Goal: Check status: Check status

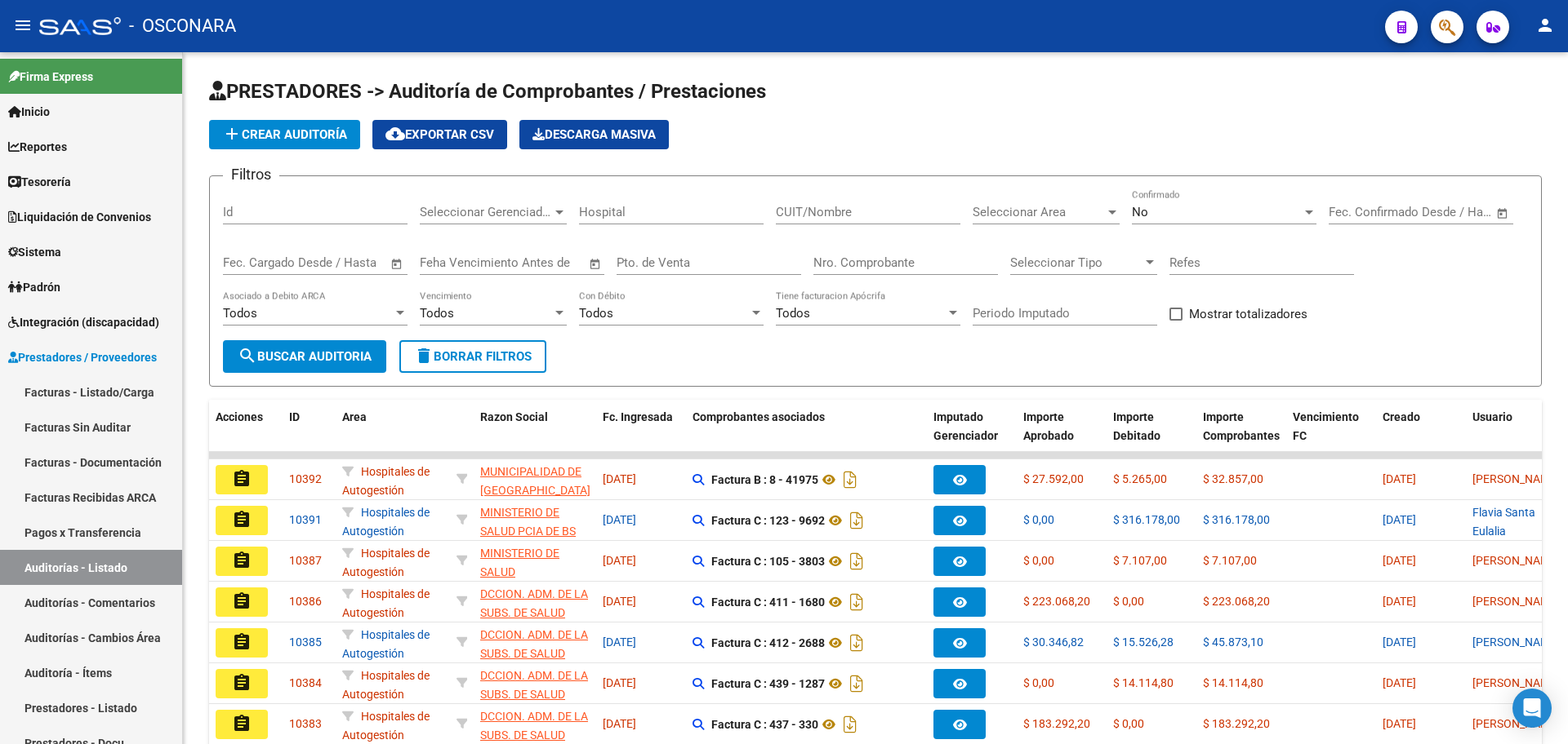
click at [1193, 214] on div "No" at bounding box center [1217, 212] width 170 height 15
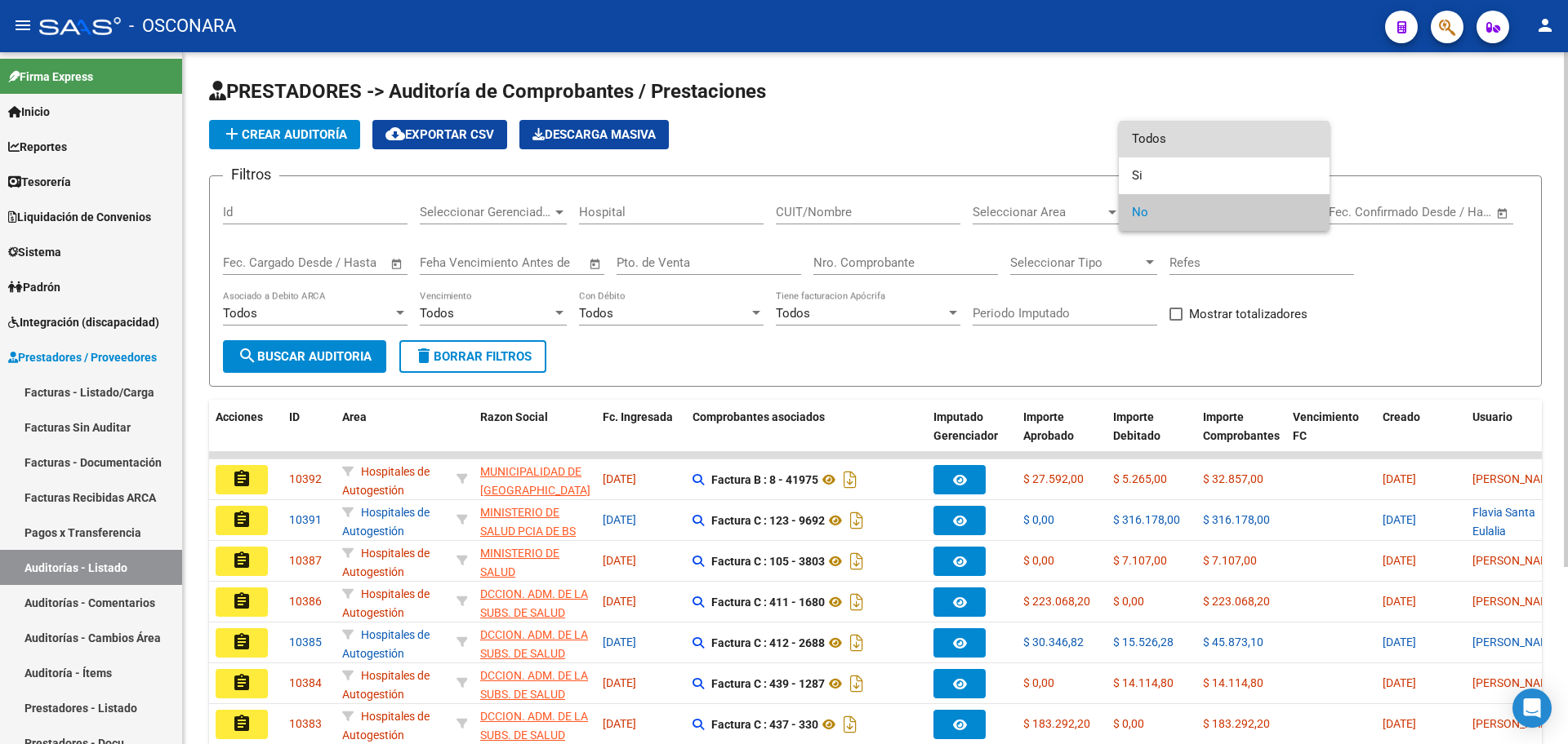
drag, startPoint x: 1197, startPoint y: 138, endPoint x: 947, endPoint y: 197, distance: 256.9
click at [1198, 139] on span "Todos" at bounding box center [1224, 140] width 185 height 37
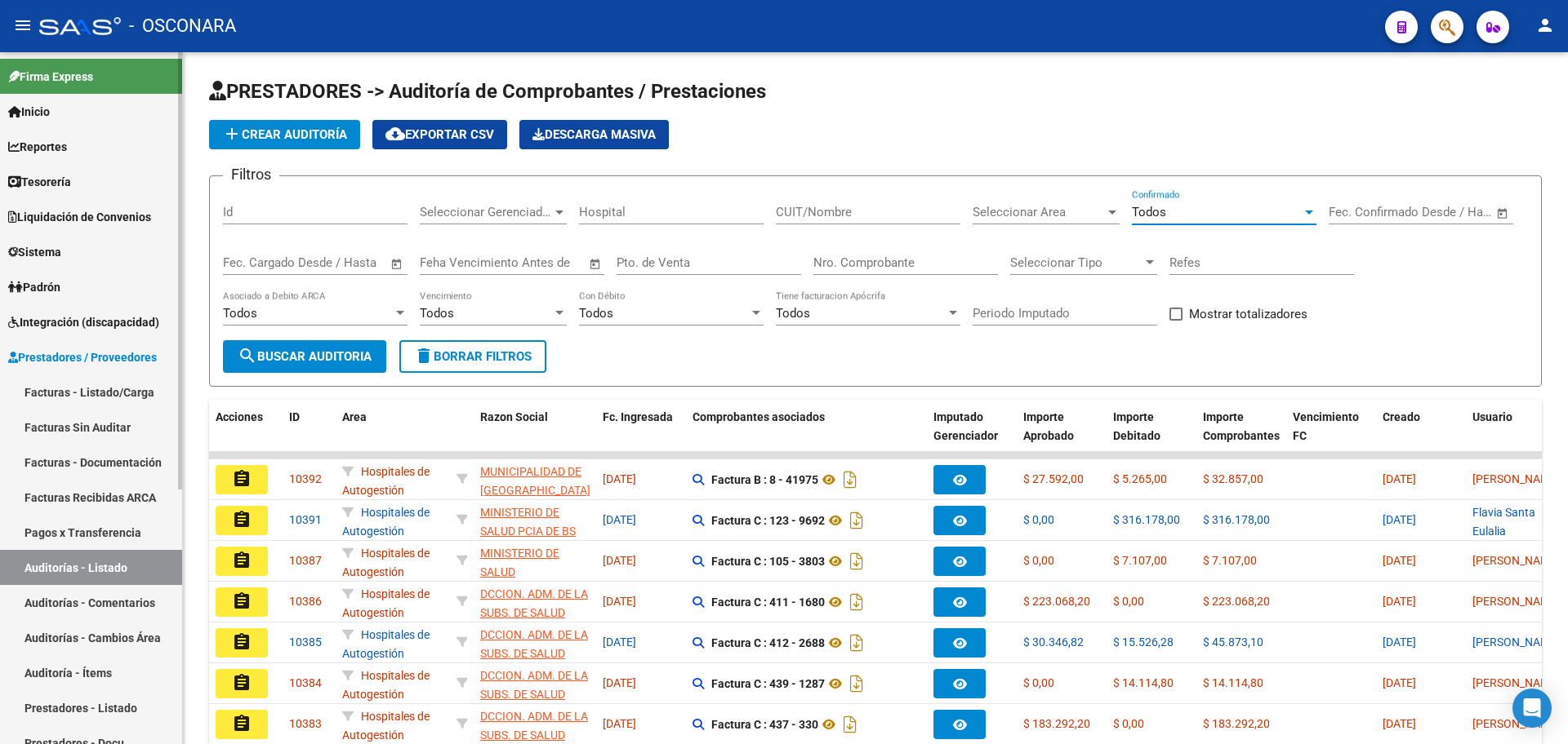
click at [128, 393] on link "Facturas - Listado/Carga" at bounding box center [91, 393] width 182 height 35
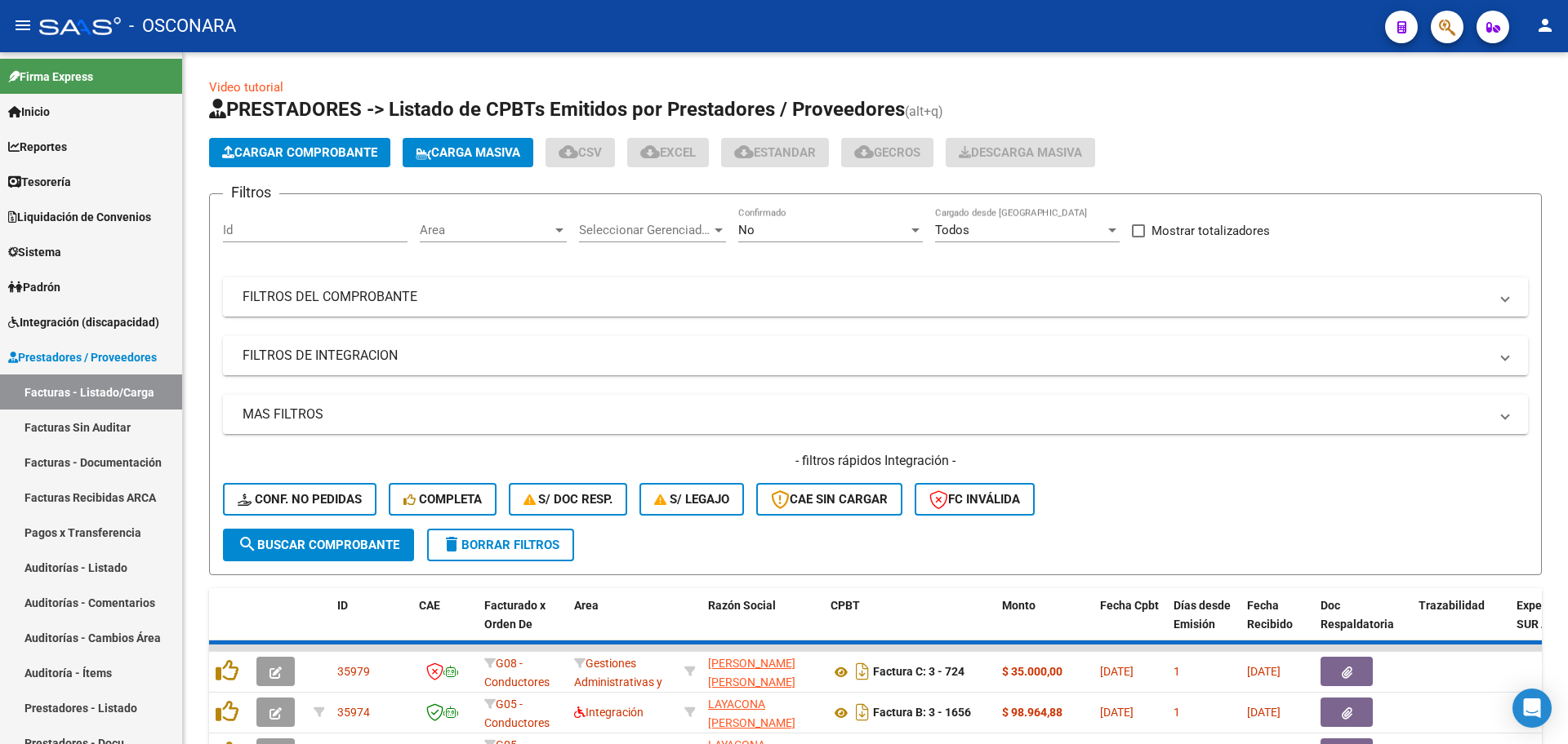
click at [726, 293] on mat-panel-title "FILTROS DEL COMPROBANTE" at bounding box center [866, 297] width 1247 height 18
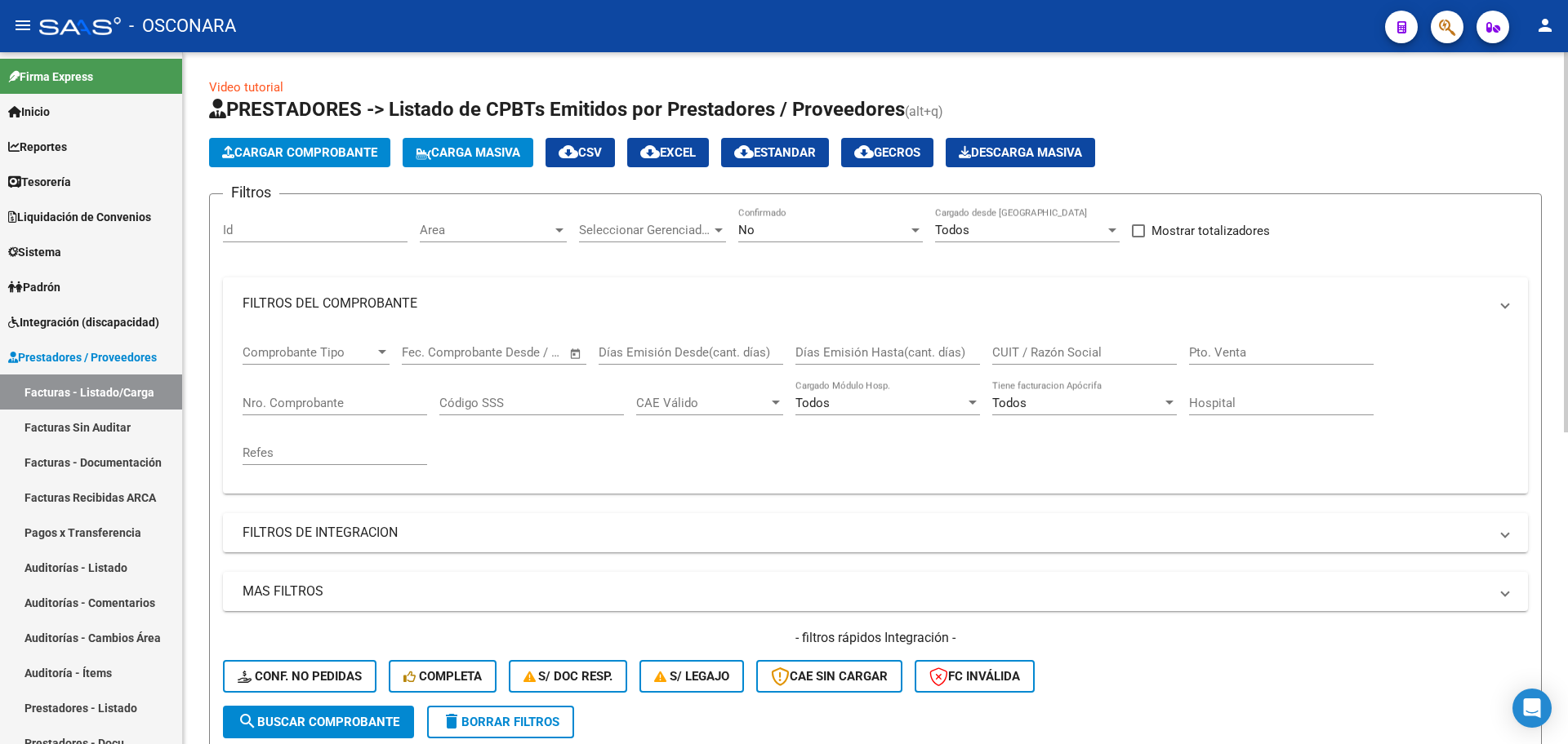
click at [803, 227] on div "No" at bounding box center [824, 229] width 170 height 15
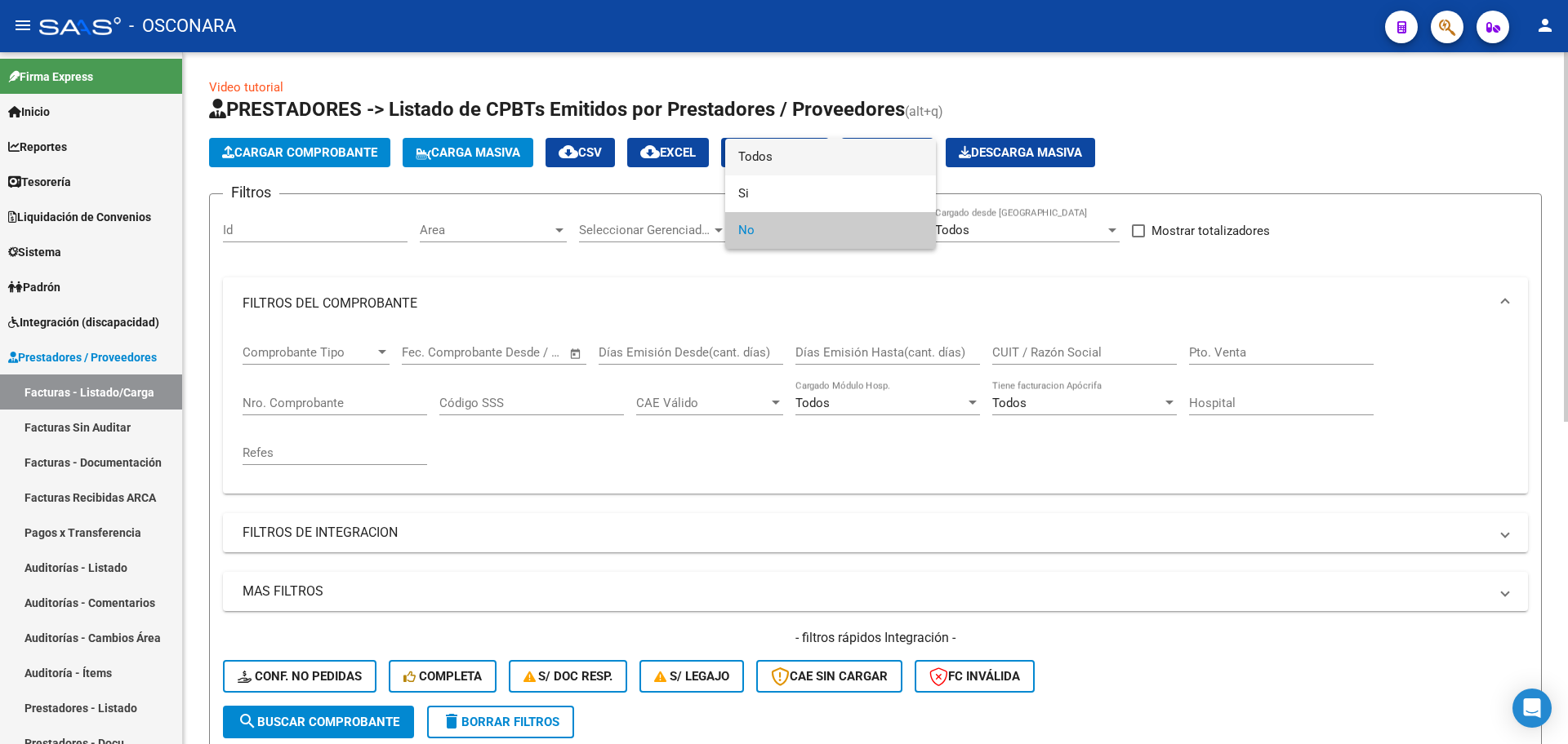
drag, startPoint x: 815, startPoint y: 162, endPoint x: 784, endPoint y: 220, distance: 65.8
click at [815, 162] on span "Todos" at bounding box center [830, 157] width 185 height 37
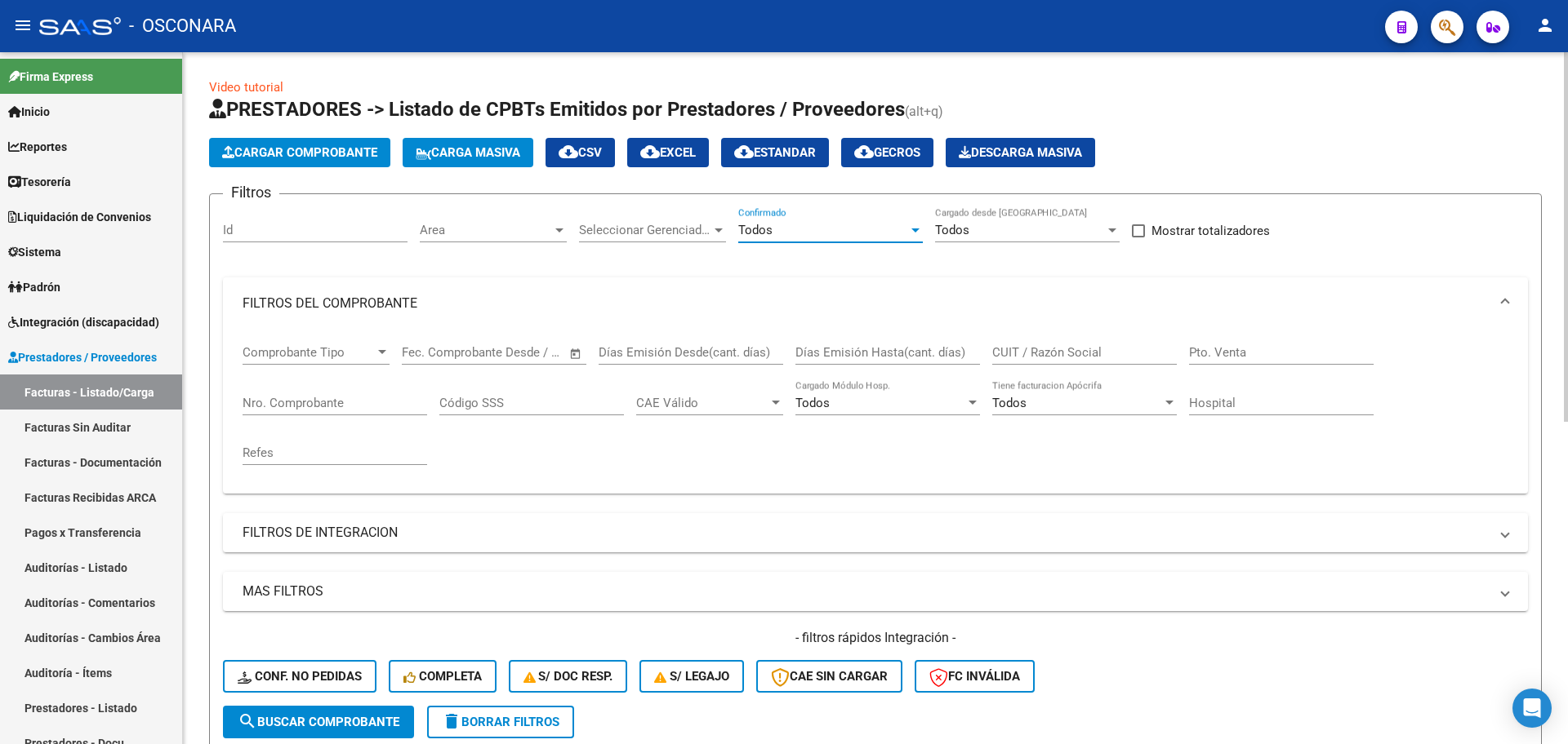
click at [372, 397] on input "Nro. Comprobante" at bounding box center [334, 402] width 185 height 15
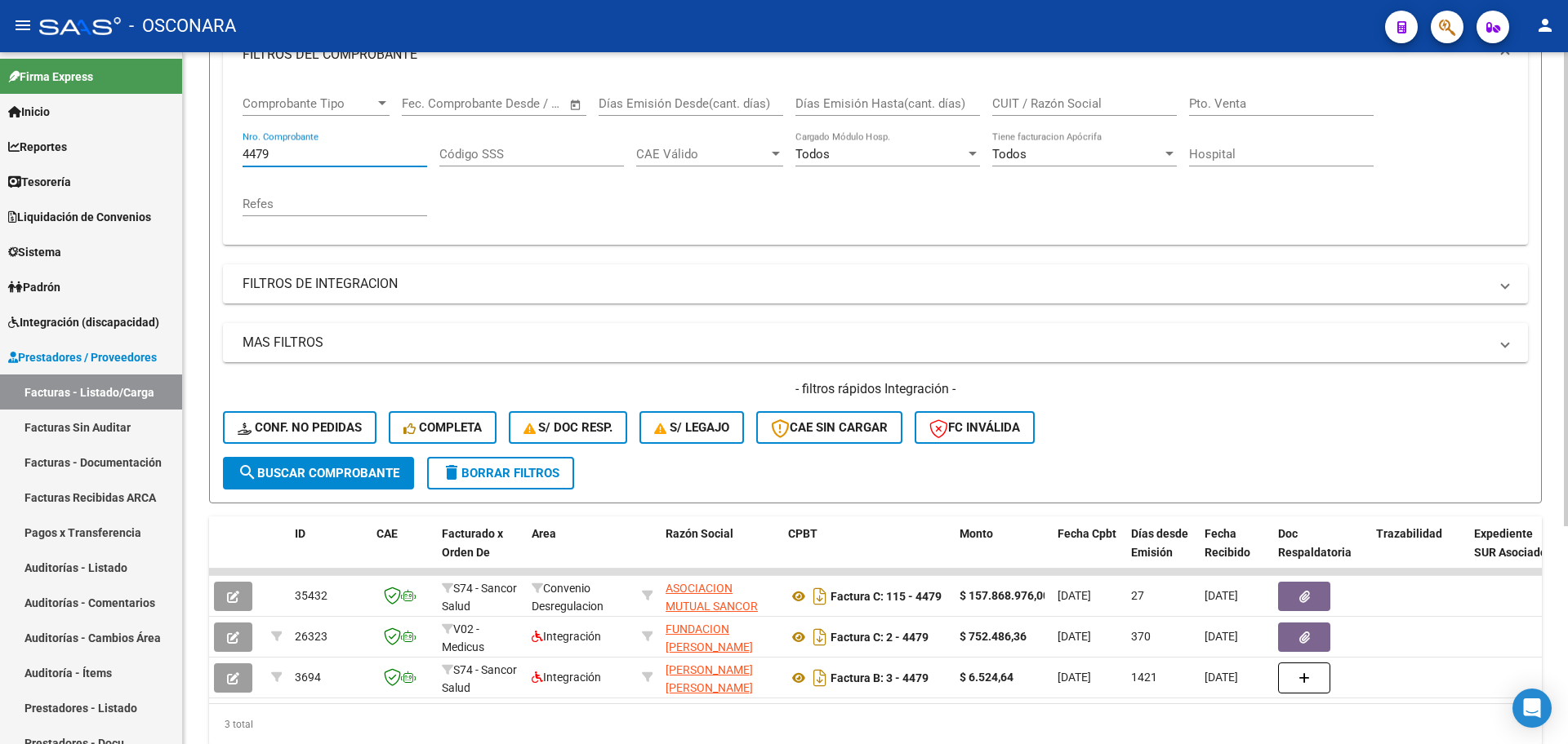
scroll to position [216, 0]
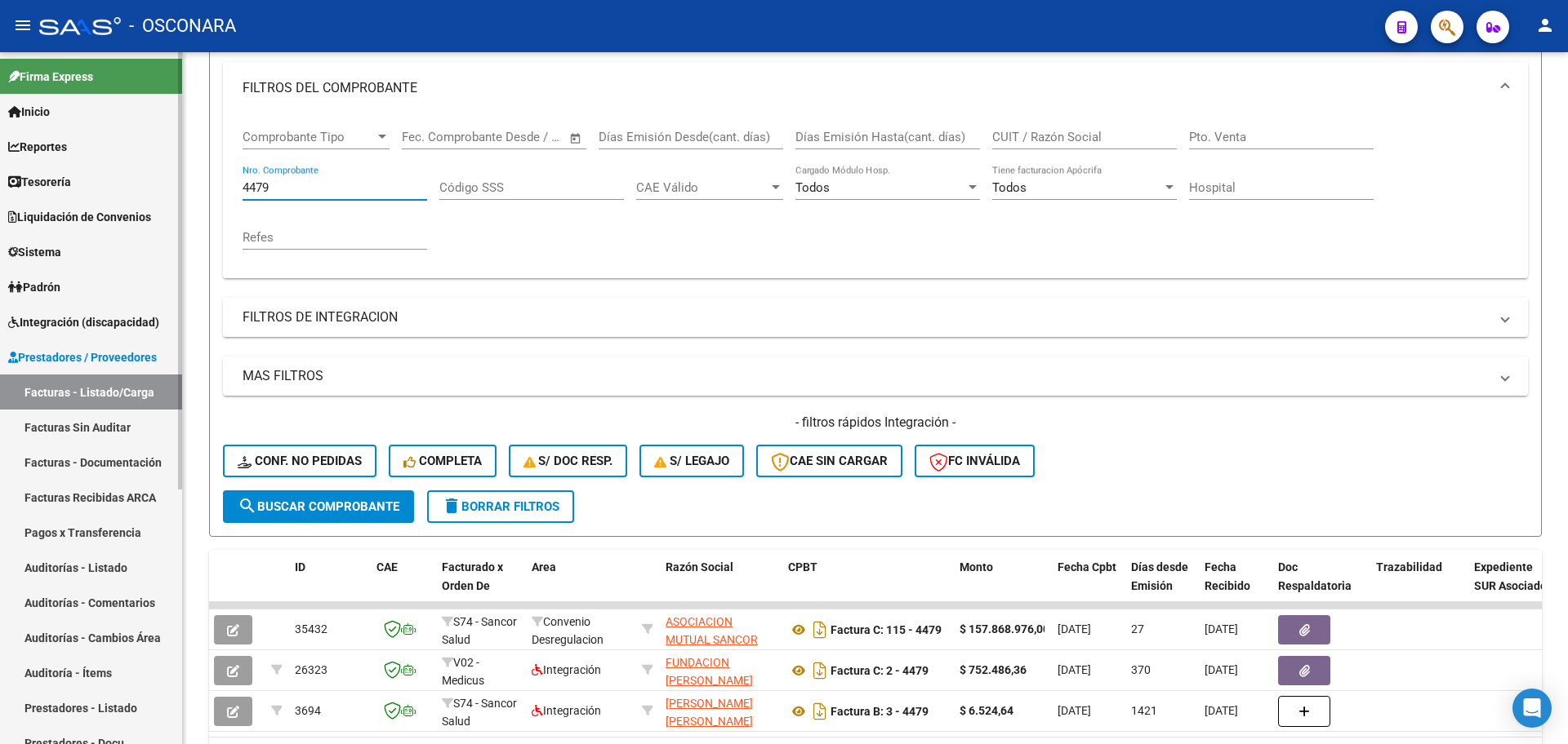
drag, startPoint x: 275, startPoint y: 189, endPoint x: 177, endPoint y: 194, distance: 98.1
click at [177, 194] on mat-sidenav-container "Firma Express Inicio Calendario SSS Instructivos Contacto OS Reportes Tablero d…" at bounding box center [784, 398] width 1568 height 692
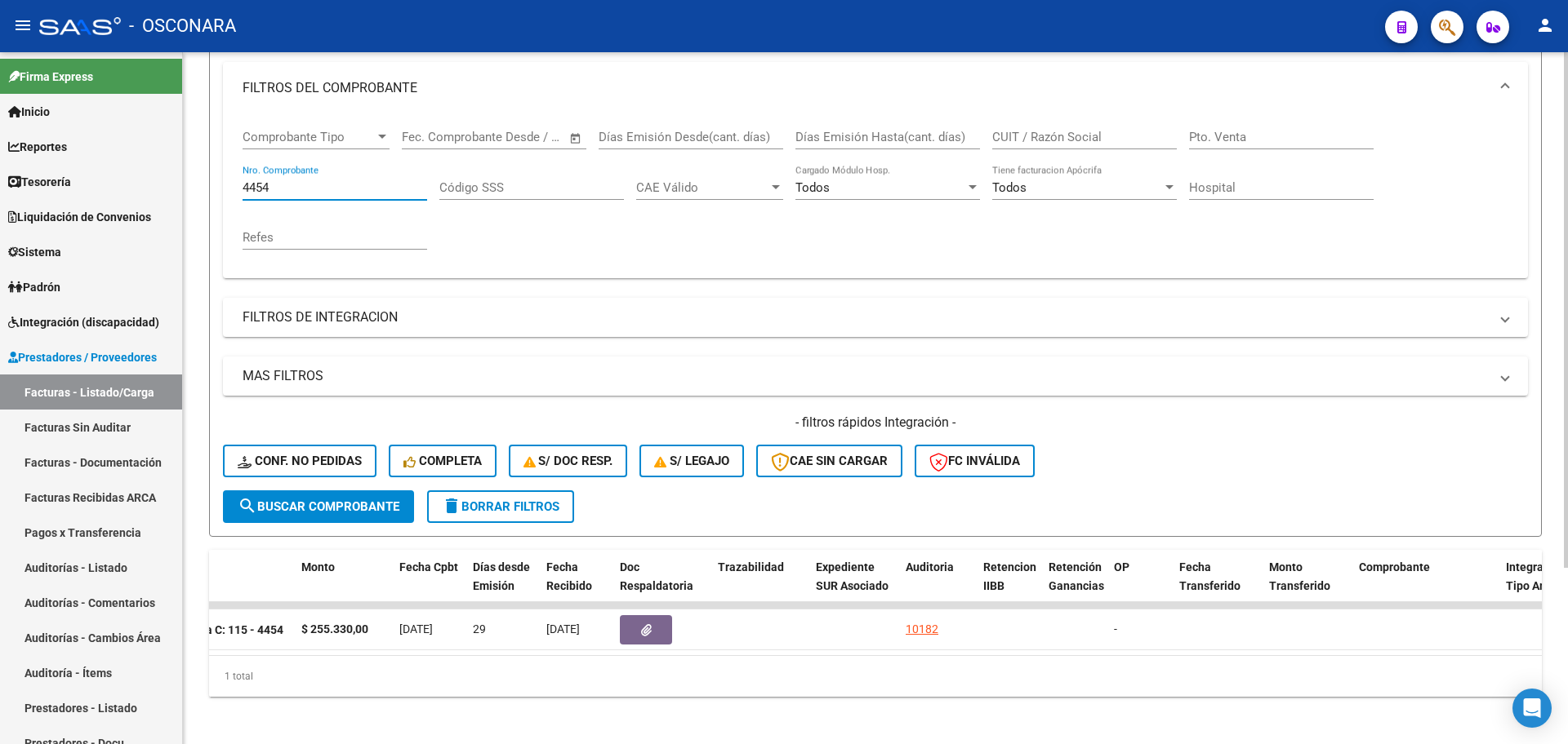
scroll to position [0, 0]
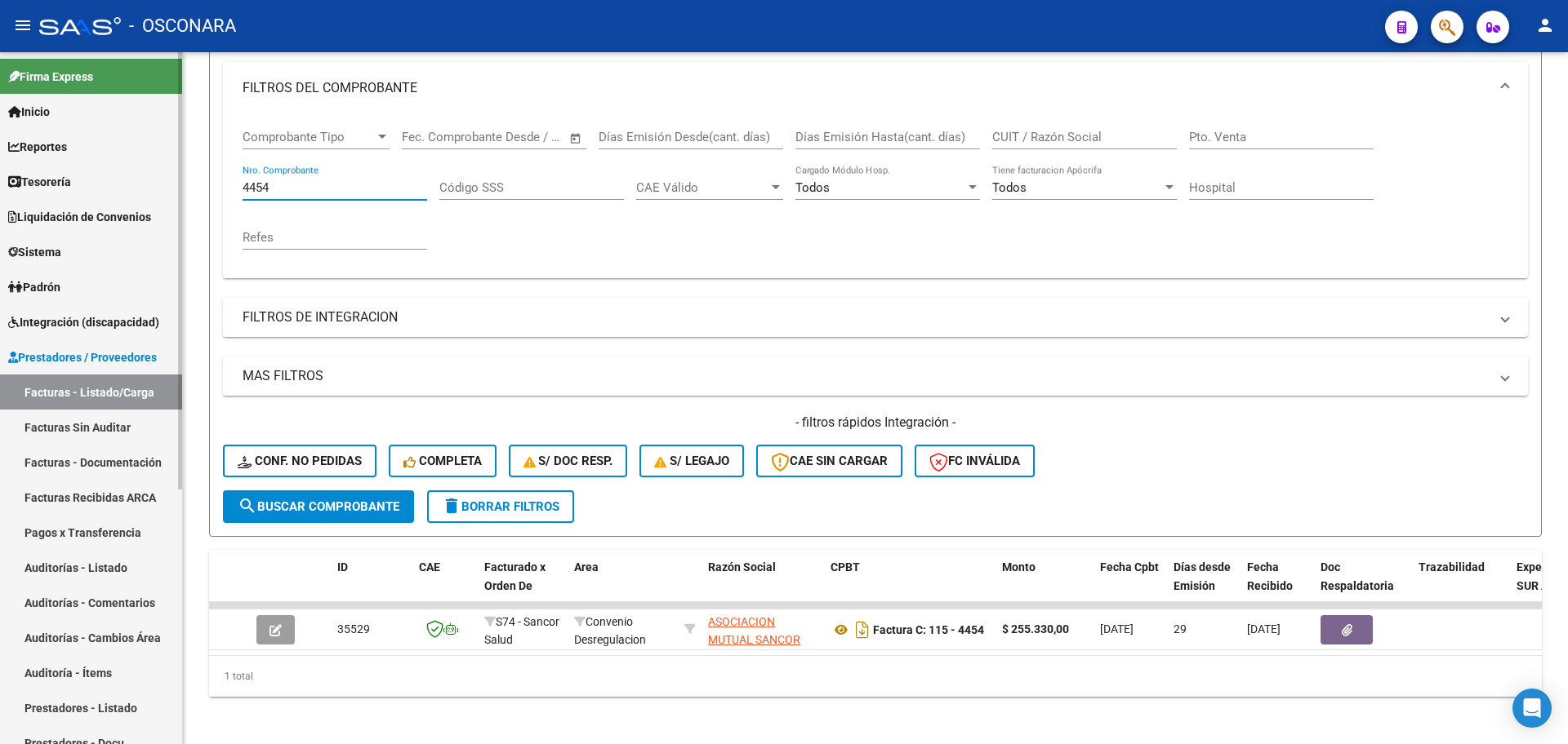
drag, startPoint x: 290, startPoint y: 188, endPoint x: 100, endPoint y: 168, distance: 191.0
click at [100, 168] on mat-sidenav-container "Firma Express Inicio Calendario SSS Instructivos Contacto OS Reportes Tablero d…" at bounding box center [784, 398] width 1568 height 692
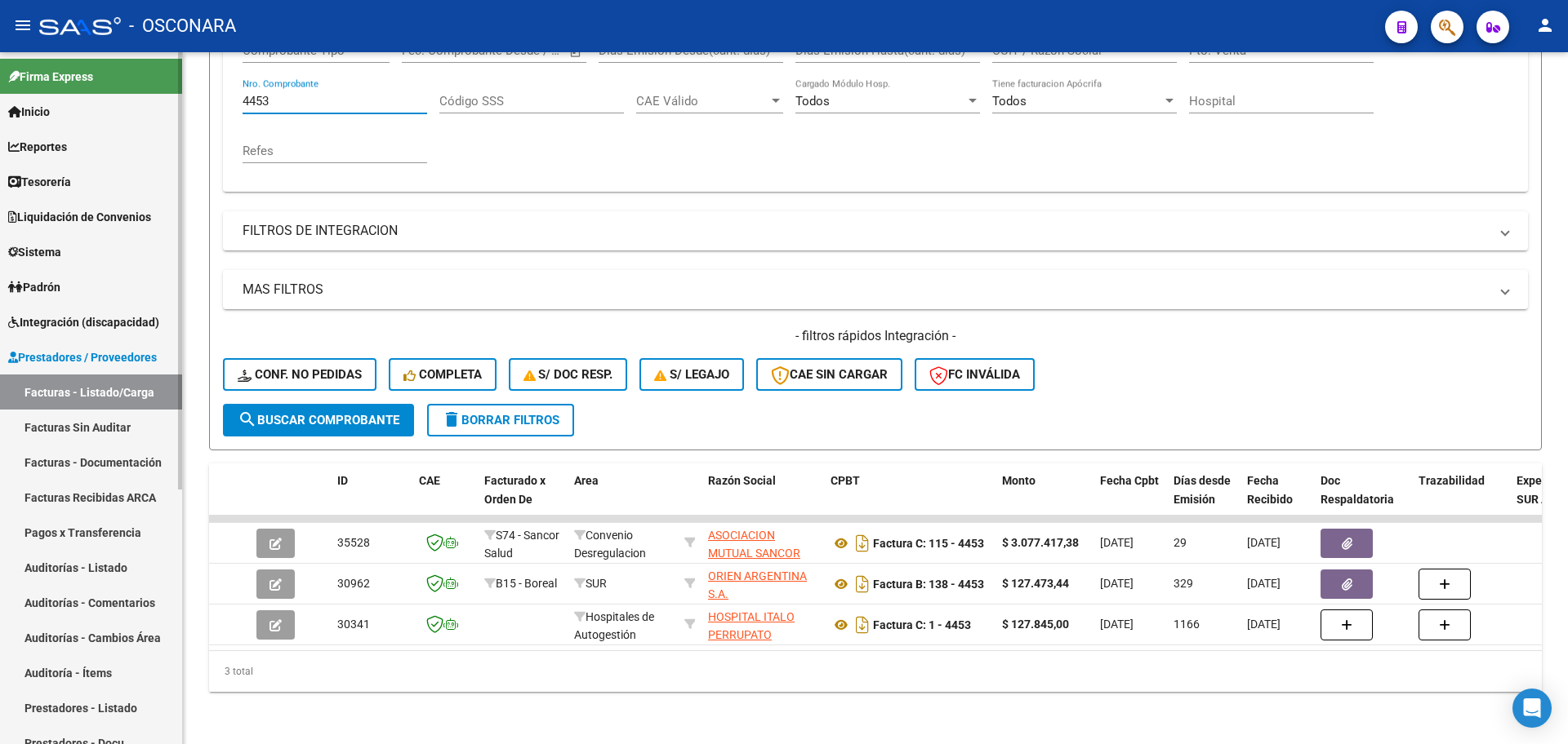
type input "4453"
